Goal: Task Accomplishment & Management: Use online tool/utility

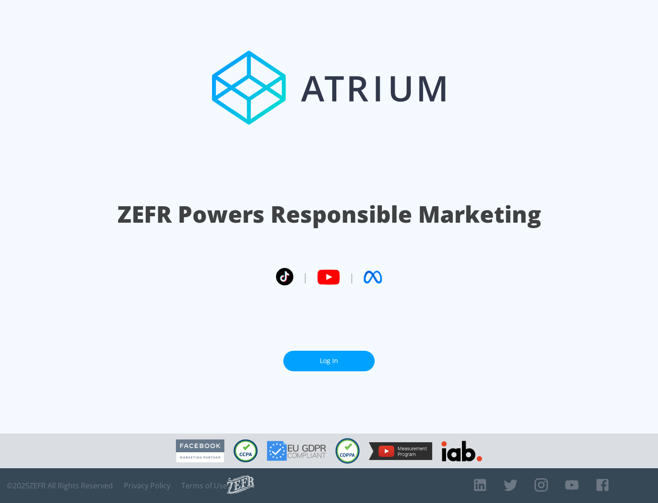
click at [329, 357] on link "Log In" at bounding box center [328, 360] width 91 height 21
